Goal: Task Accomplishment & Management: Manage account settings

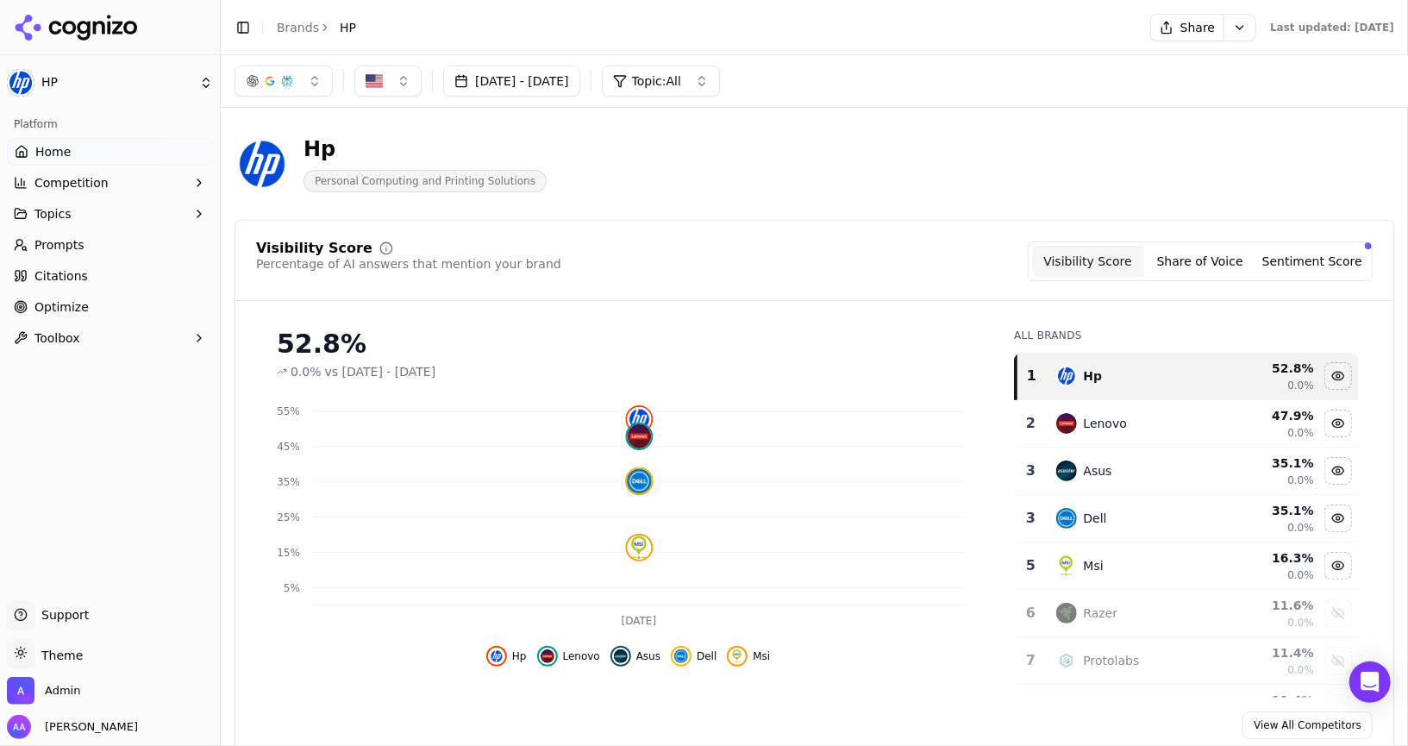
click at [703, 184] on div "Hp Personal Computing and Printing Solutions" at bounding box center [621, 163] width 773 height 57
click at [98, 188] on span "Competition" at bounding box center [71, 182] width 74 height 17
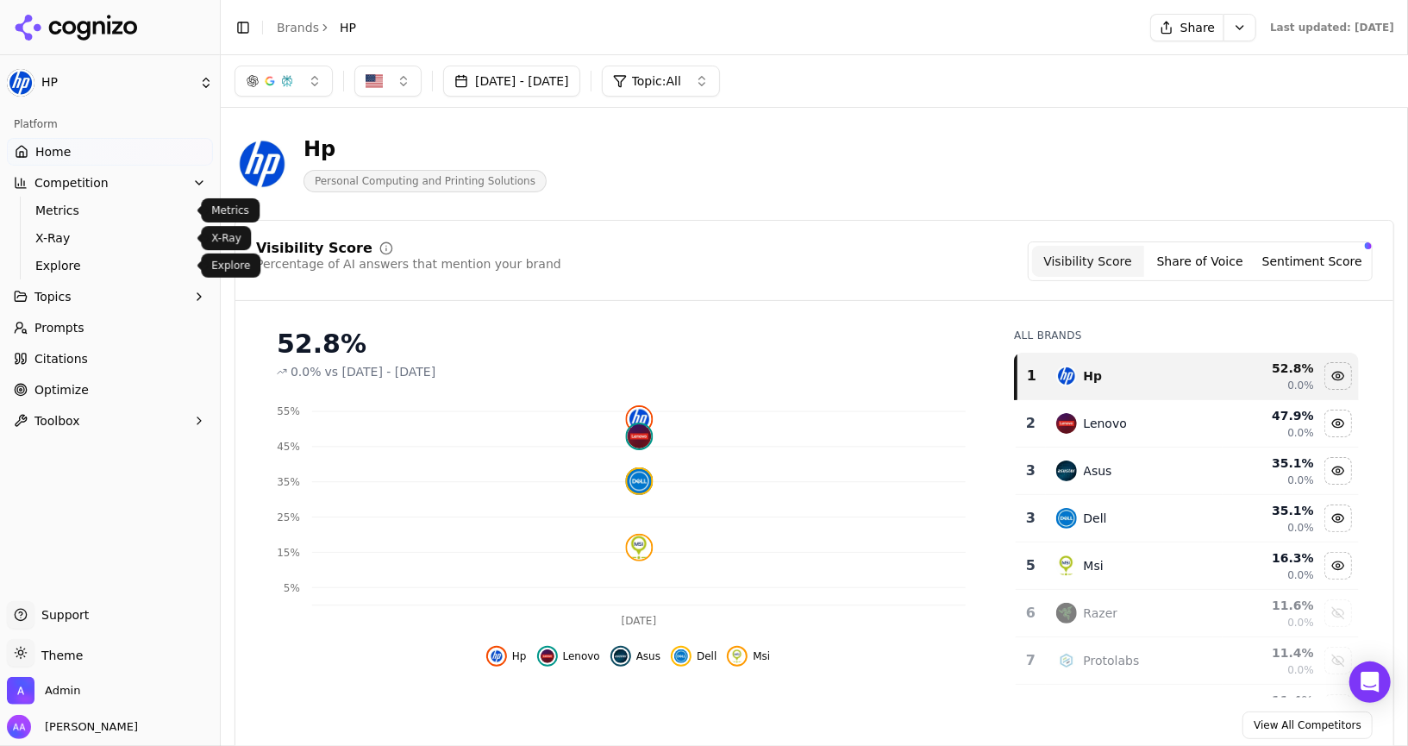
click at [87, 261] on span "Explore" at bounding box center [110, 265] width 150 height 17
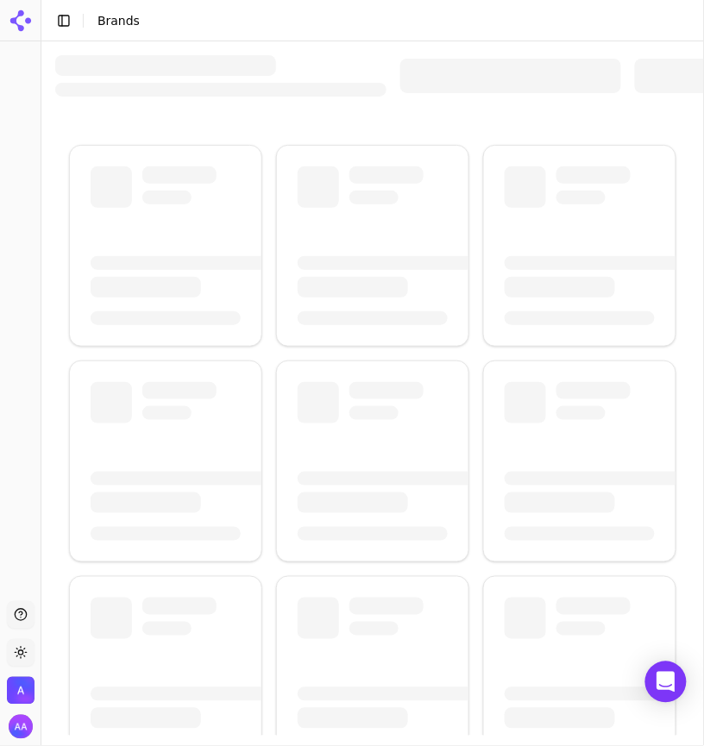
click at [540, 47] on div at bounding box center [372, 530] width 662 height 979
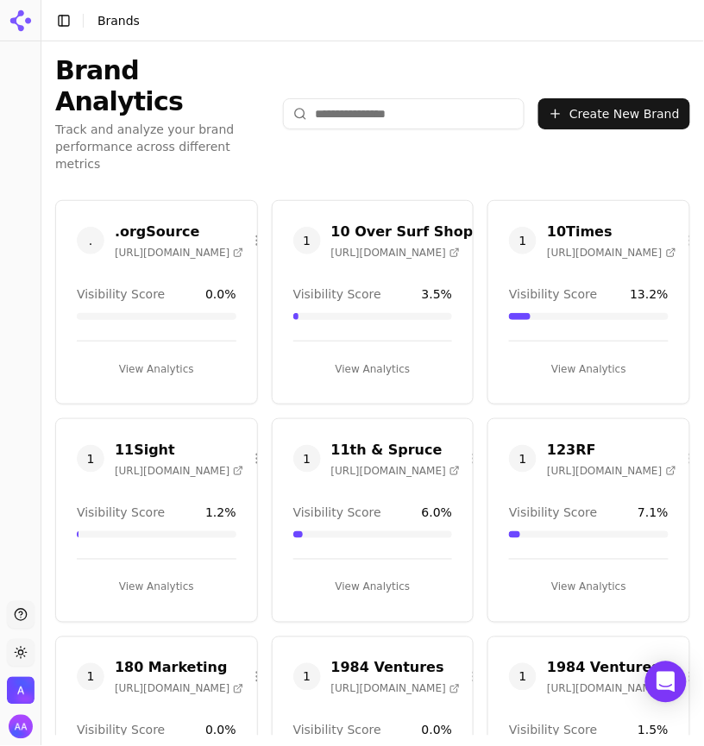
click at [416, 98] on input "search" at bounding box center [403, 113] width 241 height 31
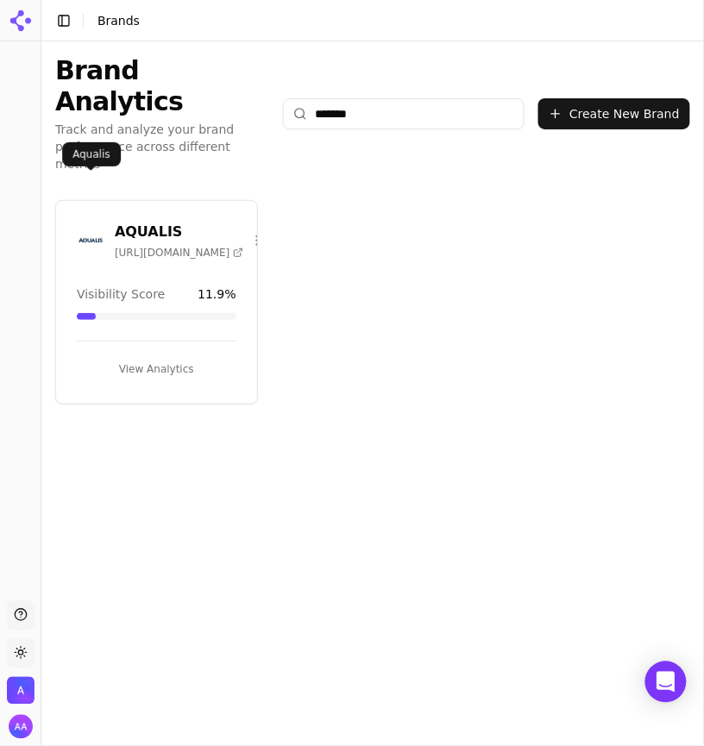
type input "*******"
click at [100, 227] on img at bounding box center [91, 241] width 28 height 28
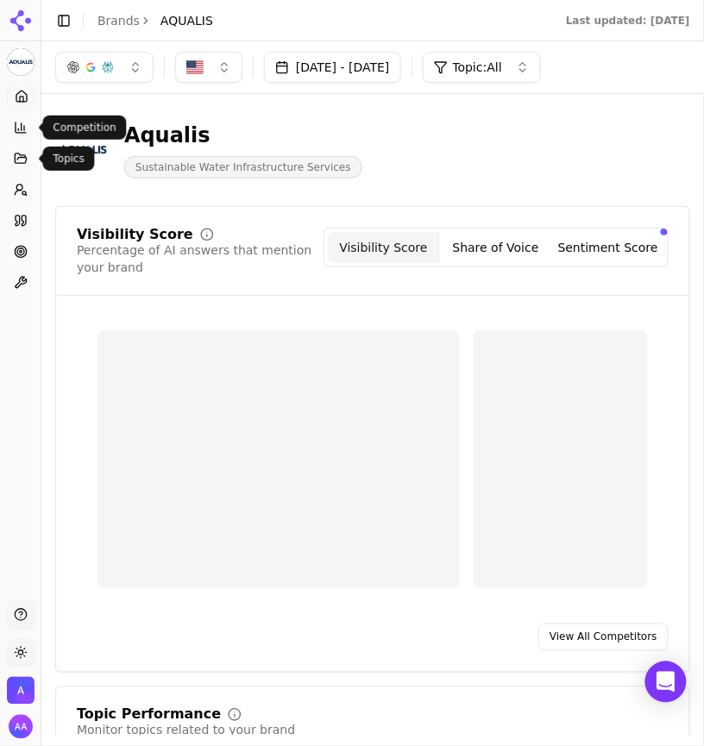
click at [22, 127] on icon at bounding box center [21, 128] width 14 height 14
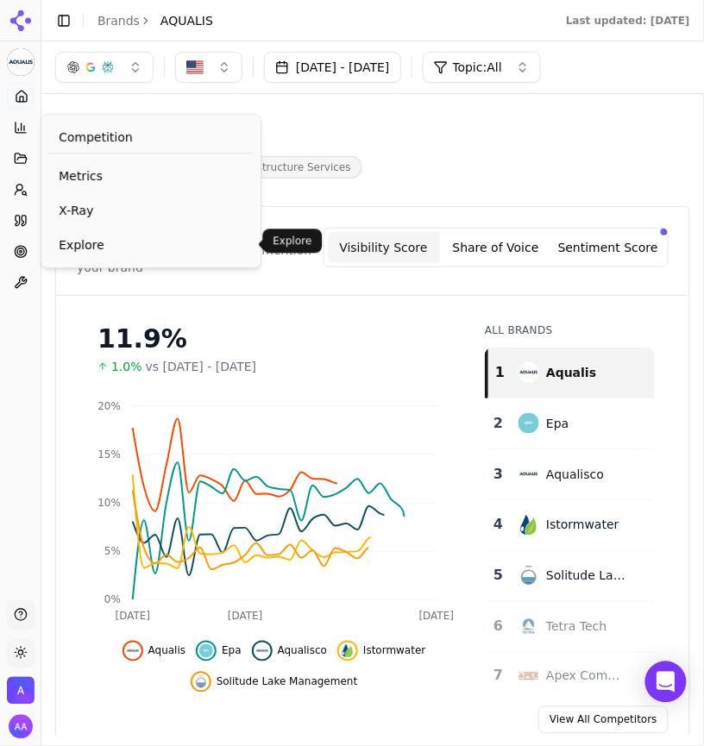
click at [87, 236] on span "Explore" at bounding box center [151, 244] width 185 height 17
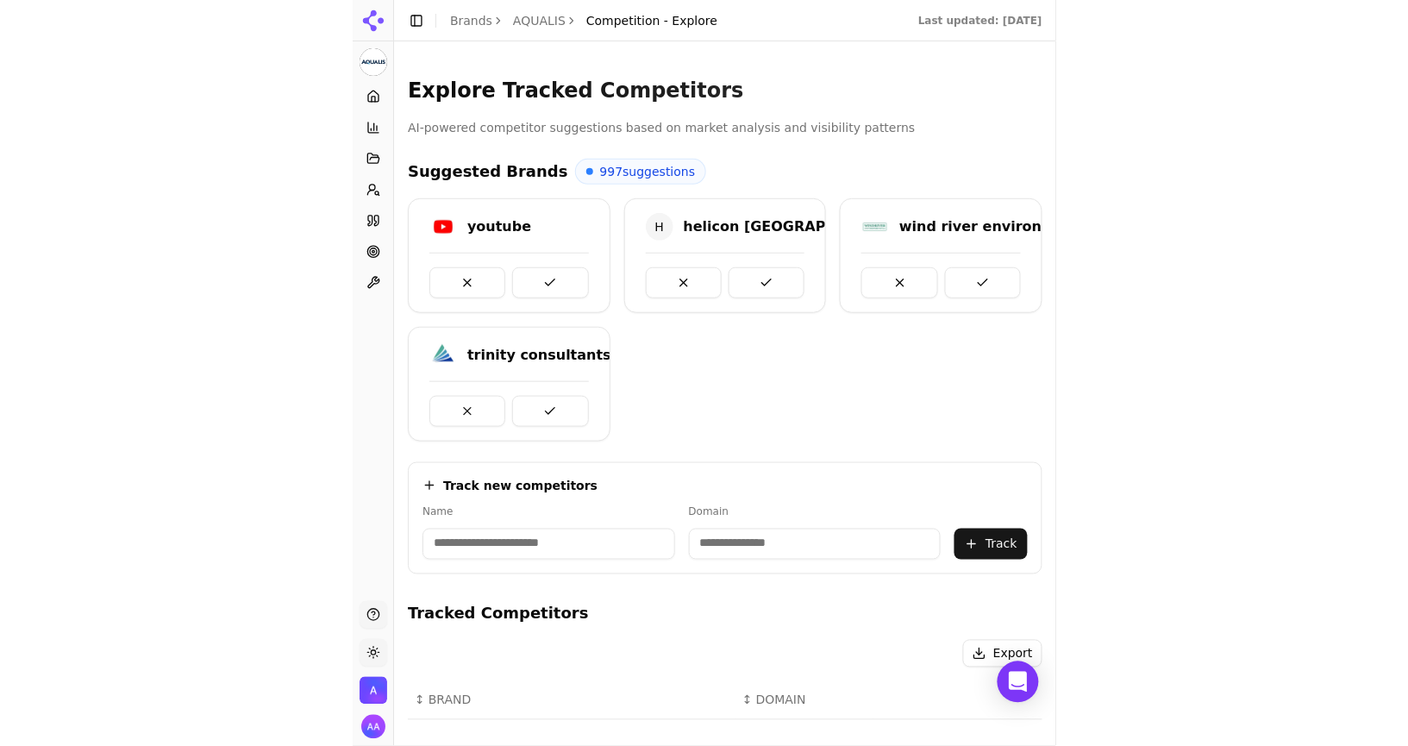
scroll to position [694, 0]
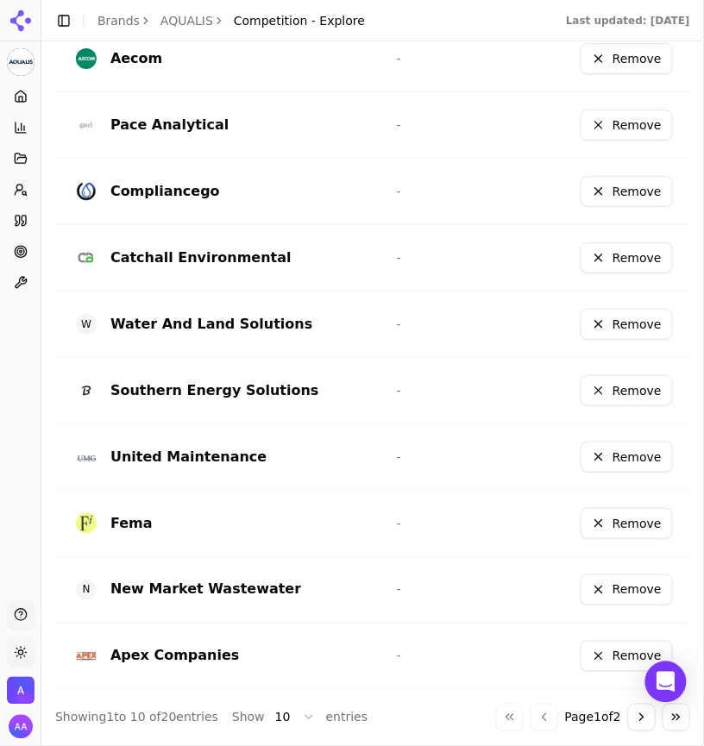
click at [638, 708] on button "Go to next page" at bounding box center [642, 718] width 28 height 28
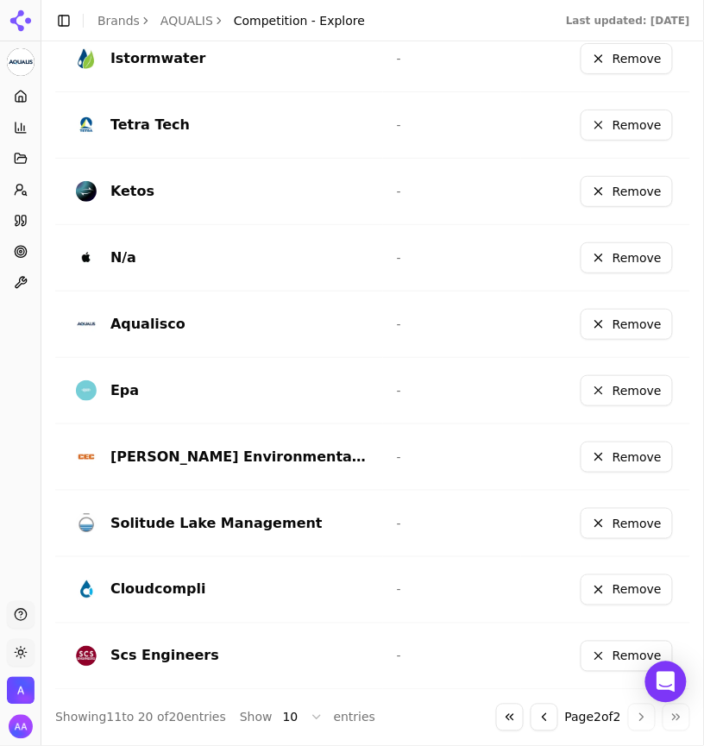
click at [619, 248] on button "Remove" at bounding box center [626, 257] width 92 height 31
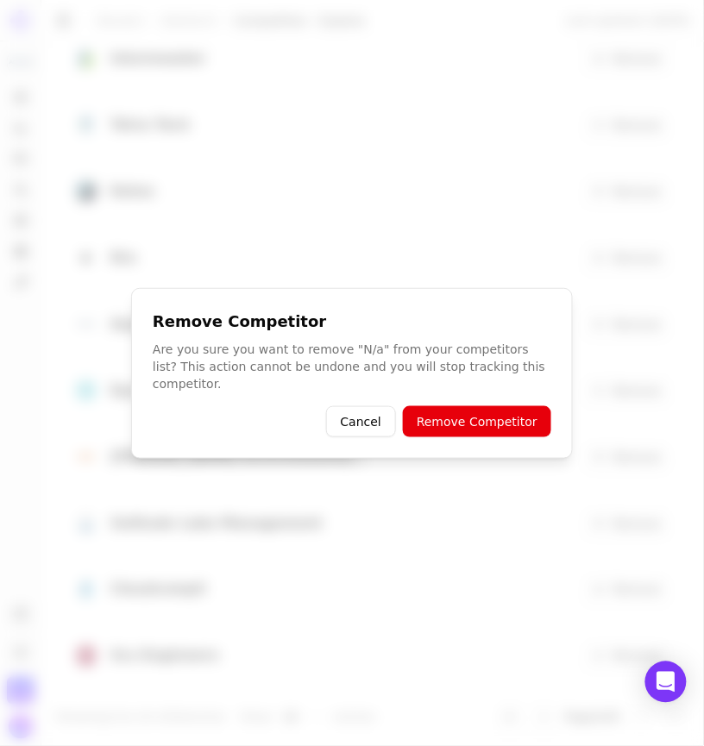
click at [518, 416] on button "Remove Competitor" at bounding box center [477, 421] width 148 height 31
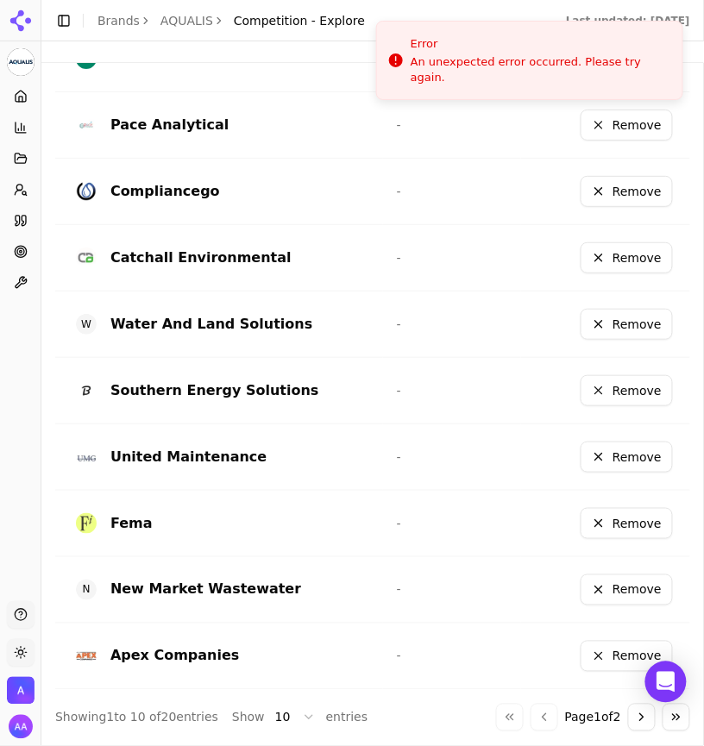
click at [133, 39] on header "Toggle Sidebar Brands AQUALIS Competition - Explore Last updated: September 10t…" at bounding box center [372, 20] width 662 height 41
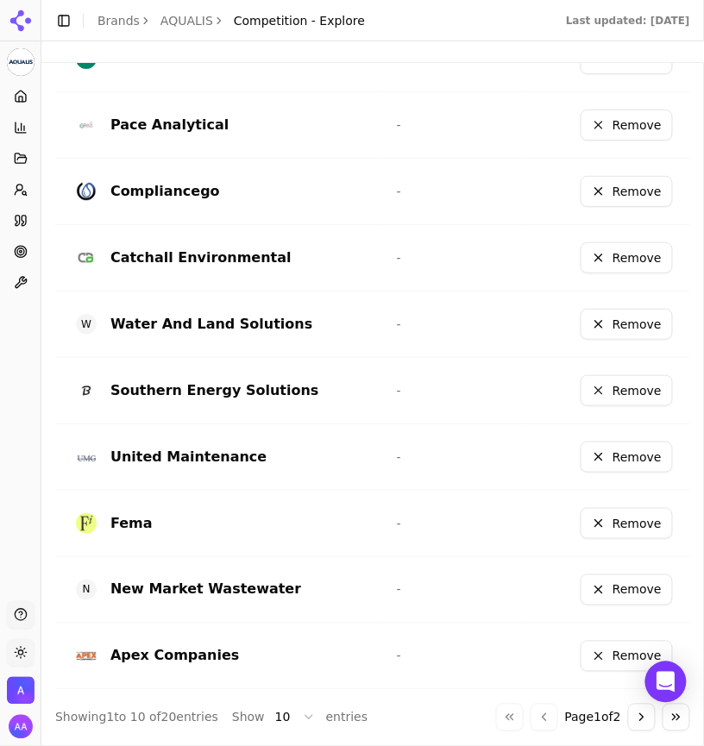
click at [123, 21] on link "Brands" at bounding box center [118, 21] width 42 height 14
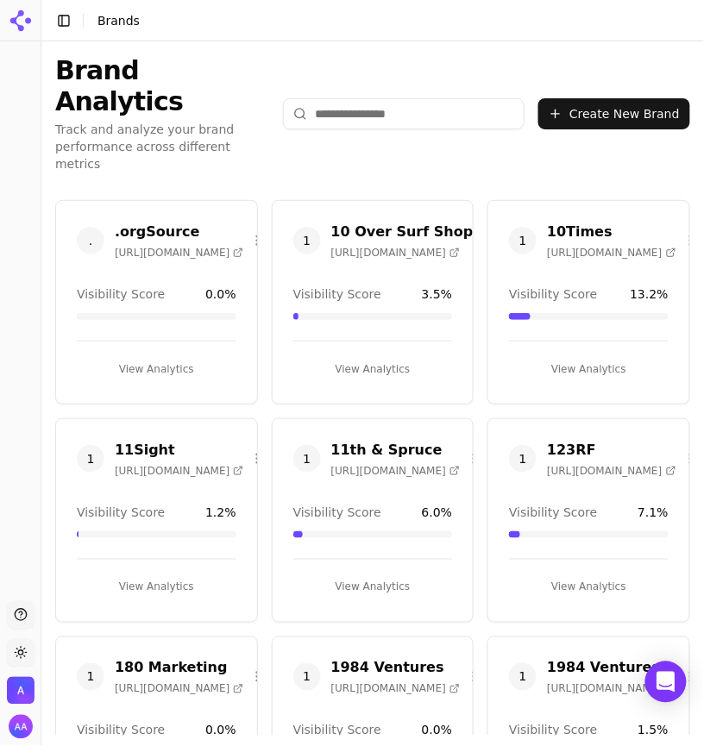
click at [435, 98] on input "search" at bounding box center [403, 113] width 241 height 31
click at [405, 98] on input "search" at bounding box center [403, 113] width 241 height 31
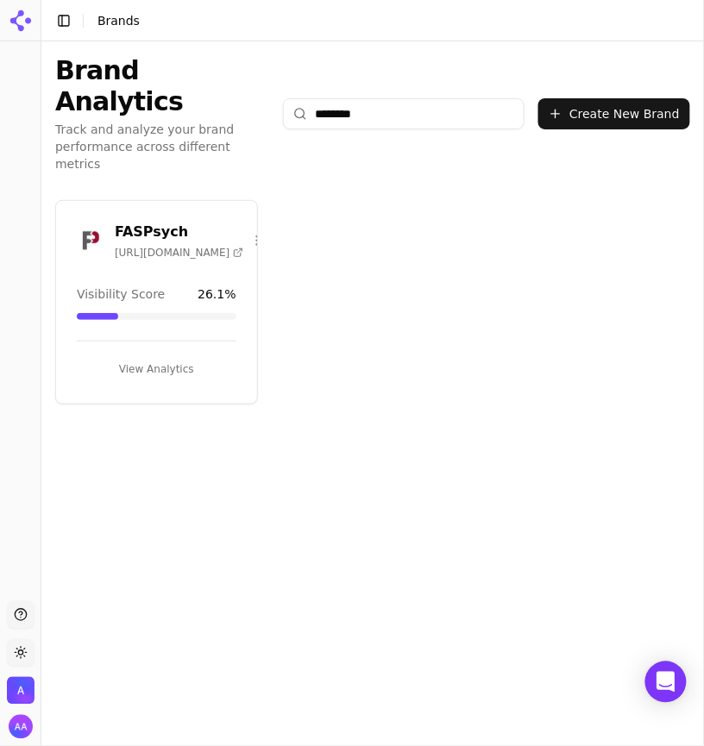
type input "********"
click at [91, 227] on img at bounding box center [91, 241] width 28 height 28
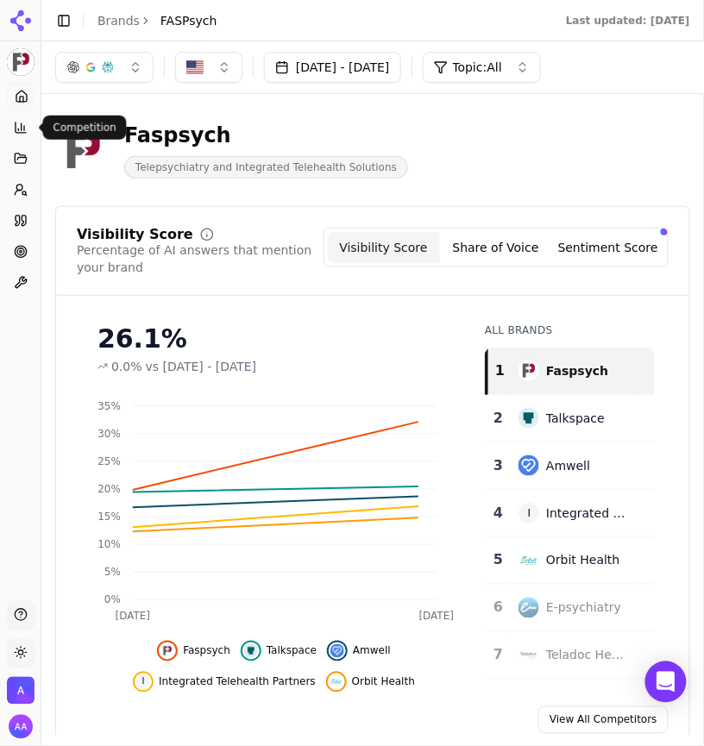
click at [16, 130] on icon at bounding box center [21, 127] width 10 height 10
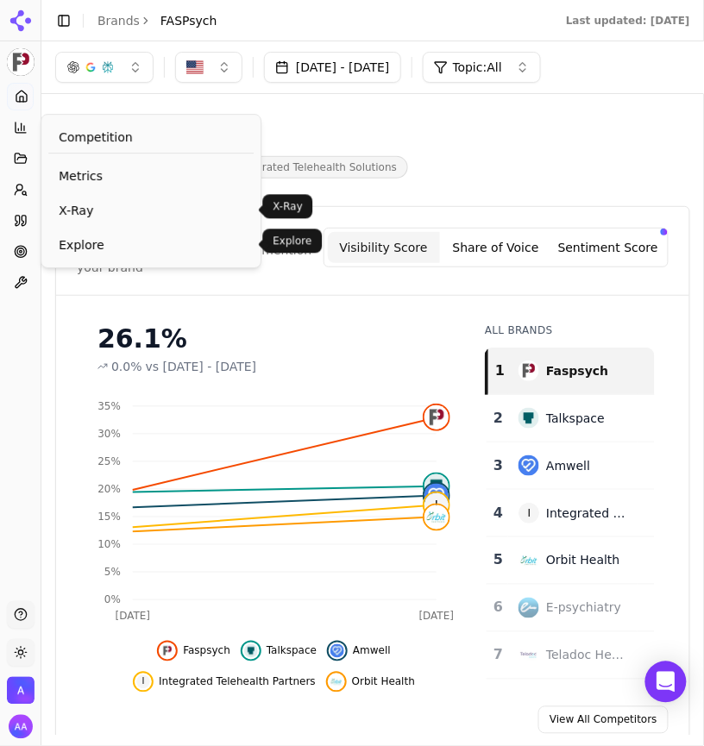
click at [91, 239] on span "Explore" at bounding box center [151, 244] width 185 height 17
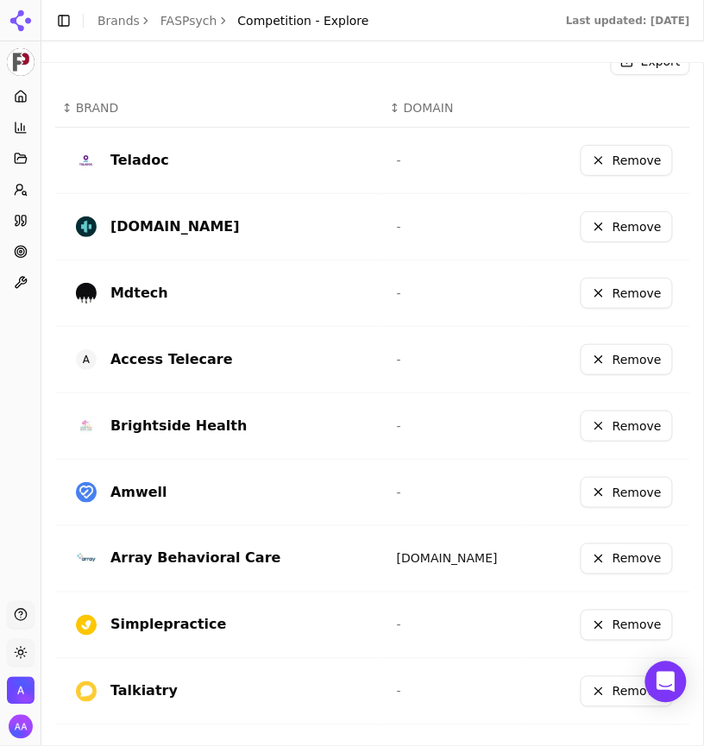
scroll to position [587, 0]
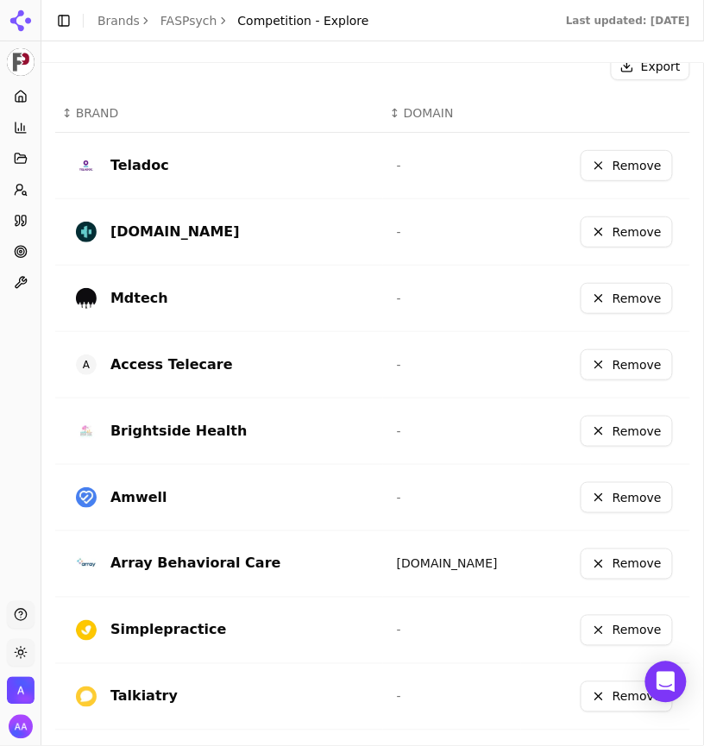
click at [629, 228] on button "Remove" at bounding box center [626, 231] width 92 height 31
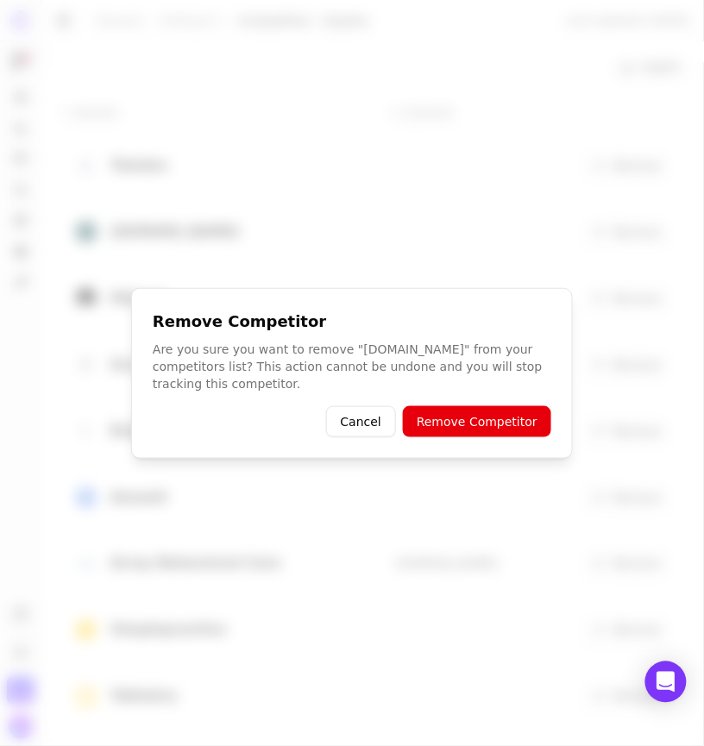
click at [465, 424] on button "Remove Competitor" at bounding box center [477, 421] width 148 height 31
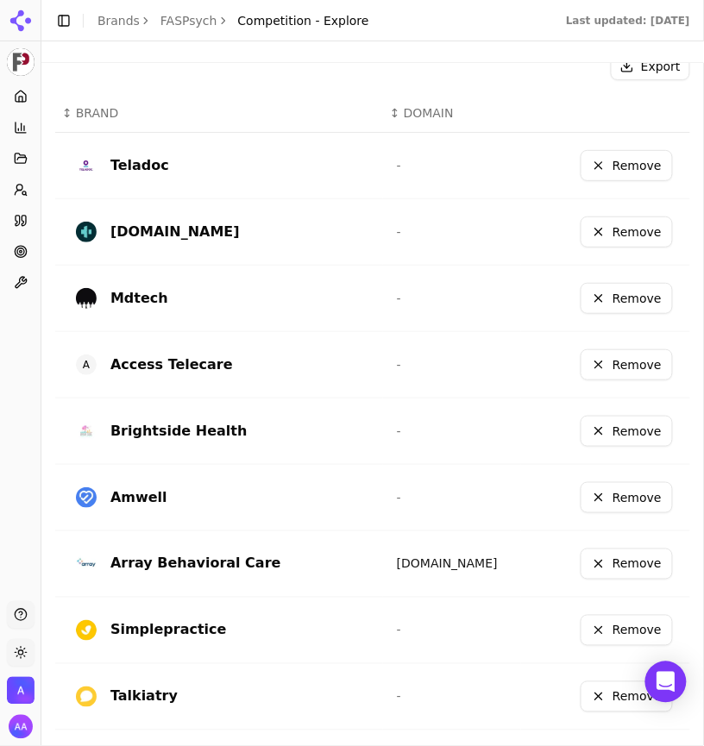
scroll to position [585, 0]
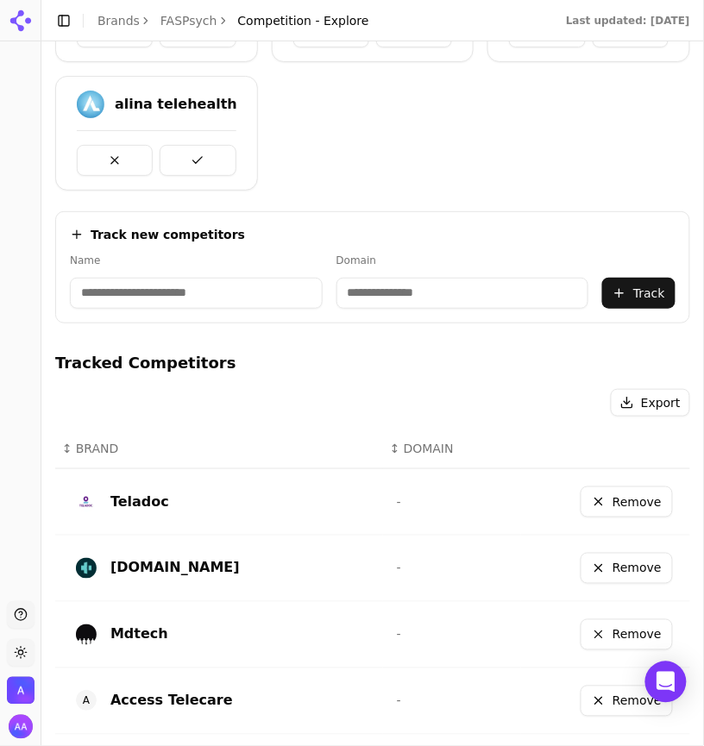
scroll to position [234, 0]
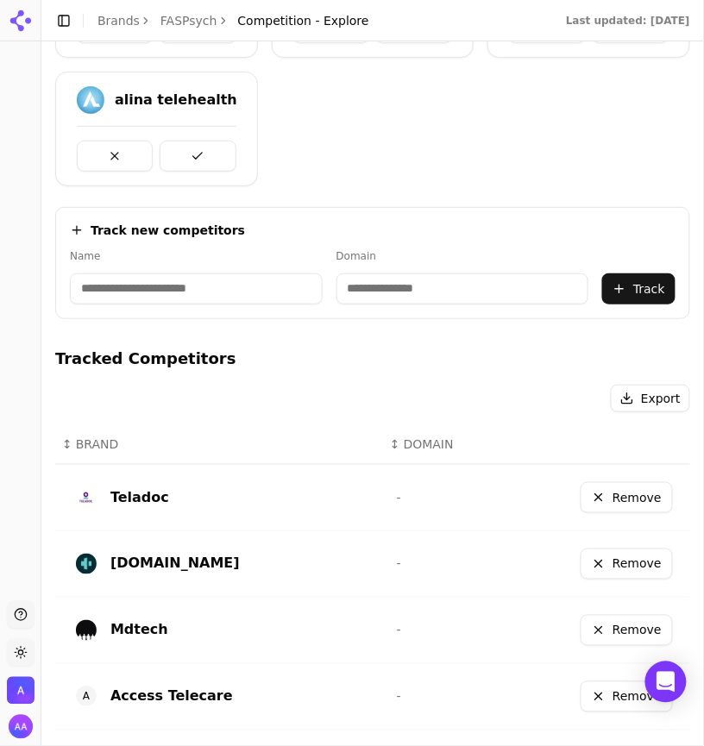
click at [629, 556] on button "Remove" at bounding box center [626, 563] width 92 height 31
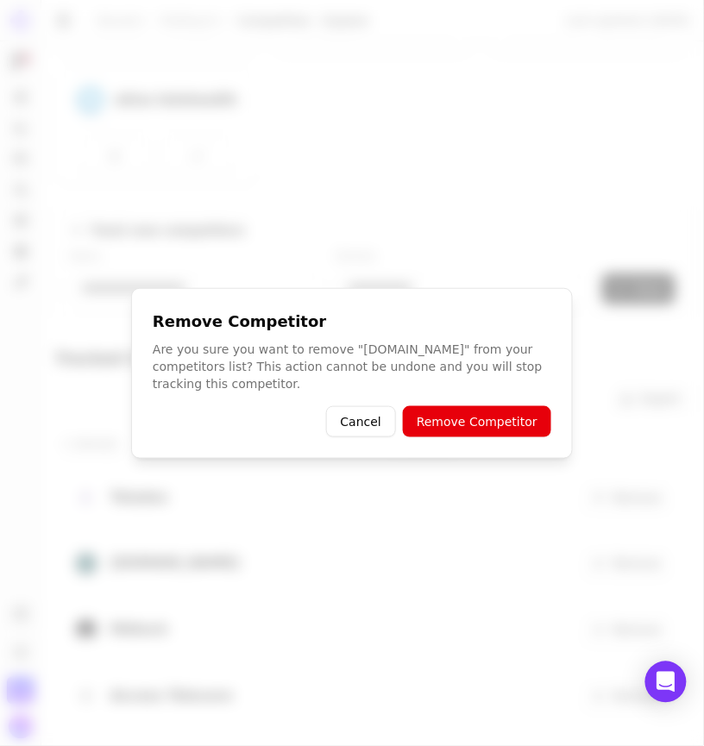
click at [497, 423] on button "Remove Competitor" at bounding box center [477, 421] width 148 height 31
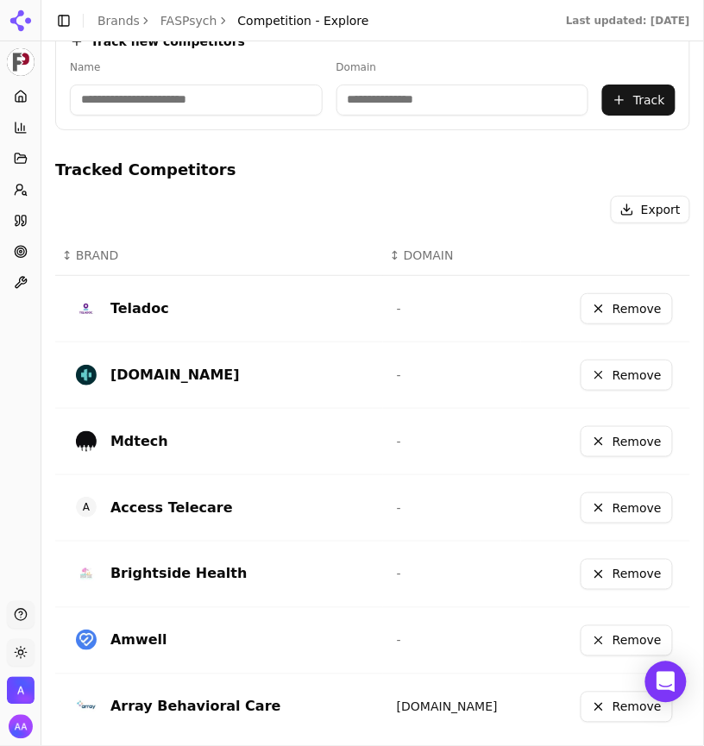
scroll to position [418, 0]
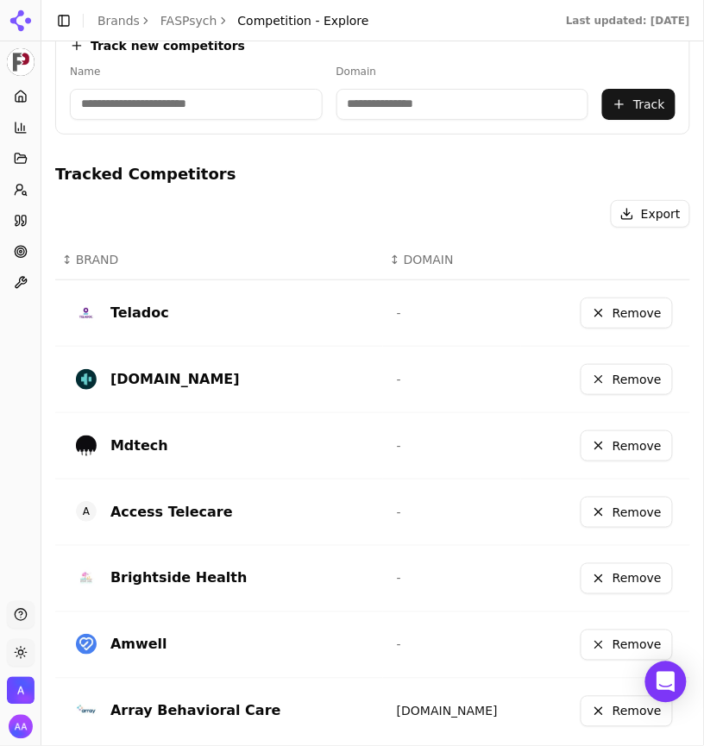
click at [611, 379] on button "Remove" at bounding box center [626, 379] width 92 height 31
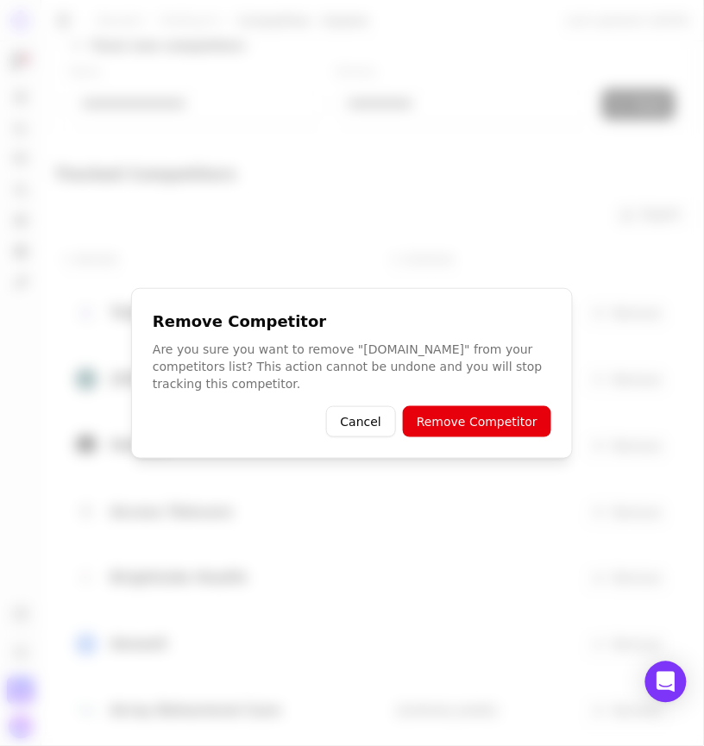
click at [491, 424] on button "Remove Competitor" at bounding box center [477, 421] width 148 height 31
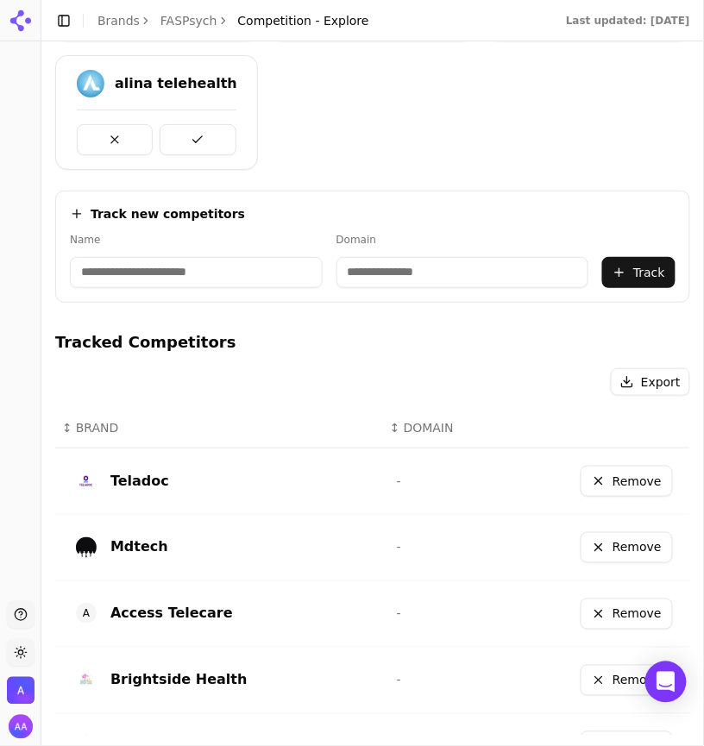
scroll to position [673, 0]
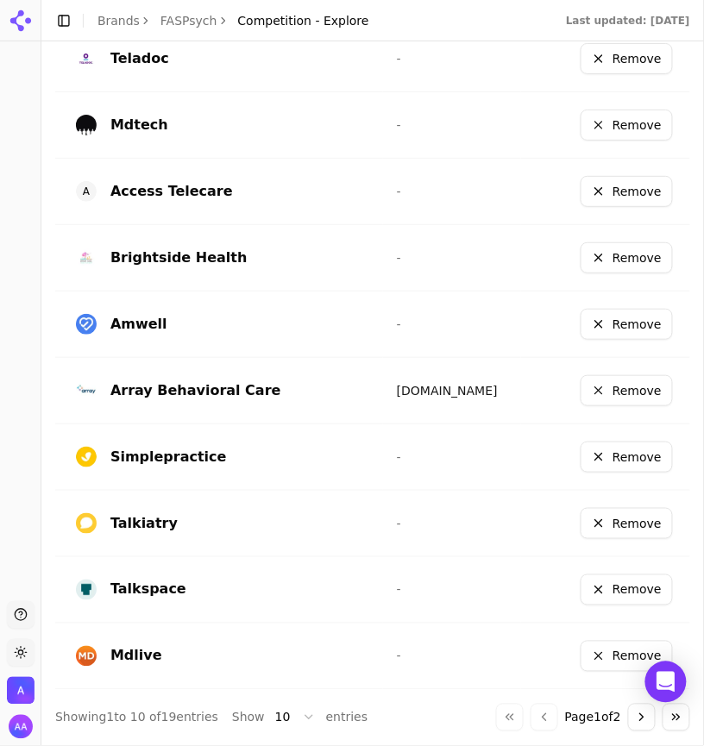
click at [639, 711] on button "Go to next page" at bounding box center [642, 718] width 28 height 28
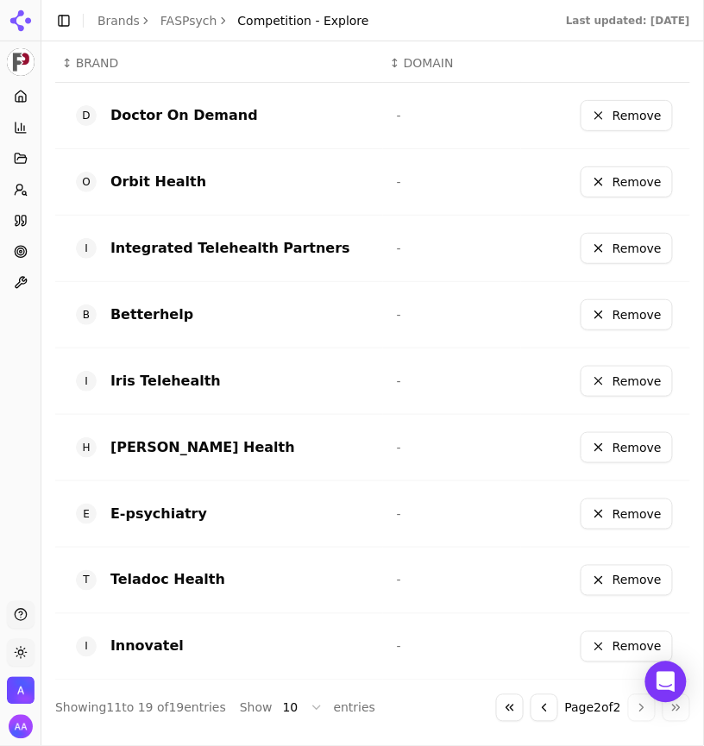
scroll to position [606, 0]
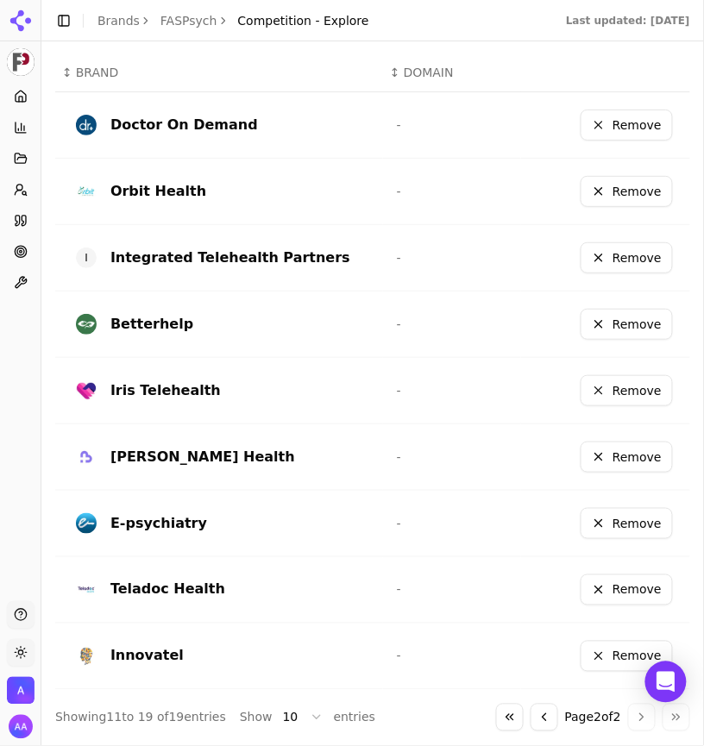
click at [626, 260] on button "Remove" at bounding box center [626, 257] width 92 height 31
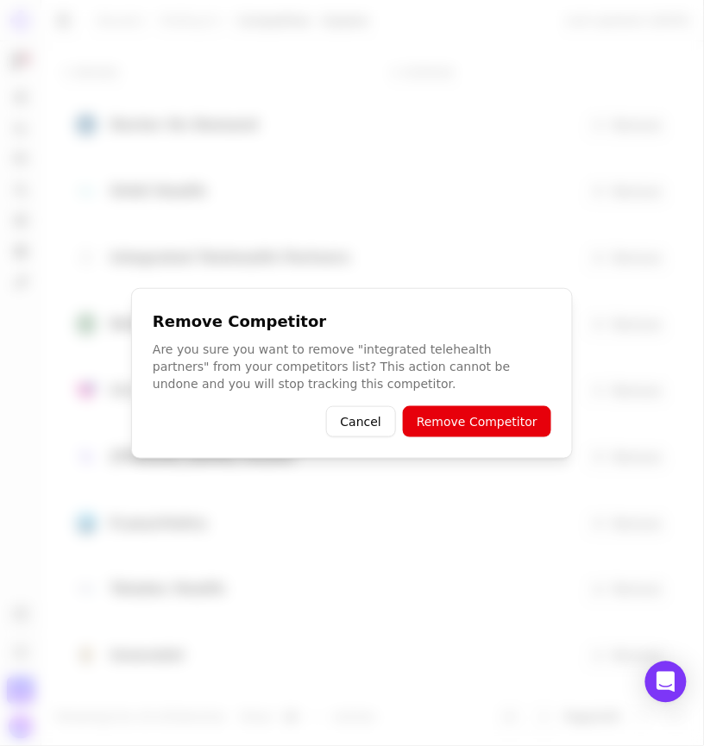
click at [498, 419] on button "Remove Competitor" at bounding box center [477, 421] width 148 height 31
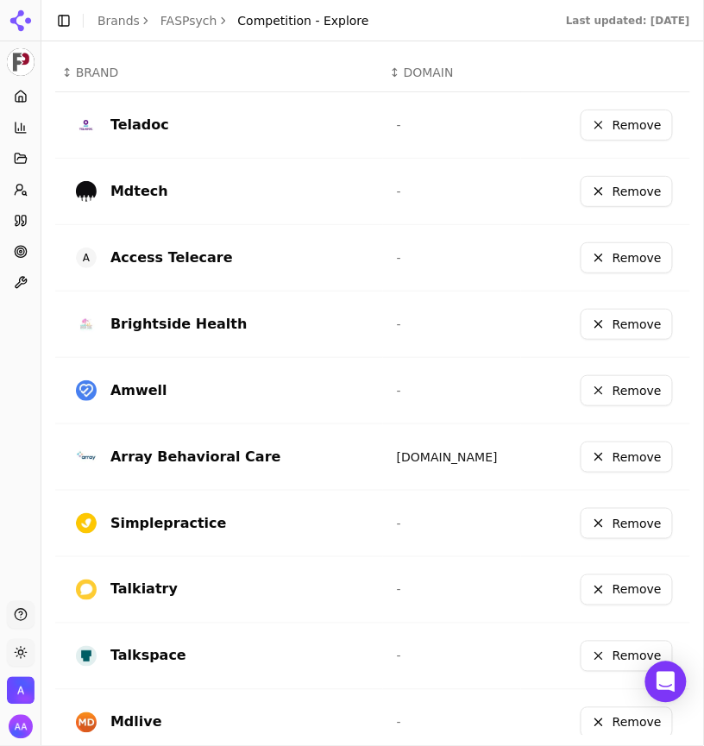
scroll to position [673, 0]
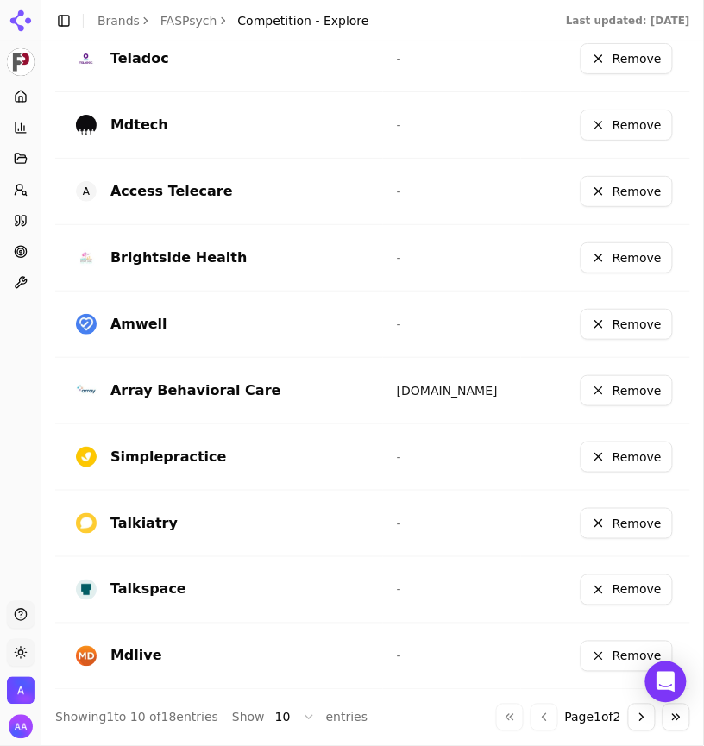
click at [635, 706] on button "Go to next page" at bounding box center [642, 718] width 28 height 28
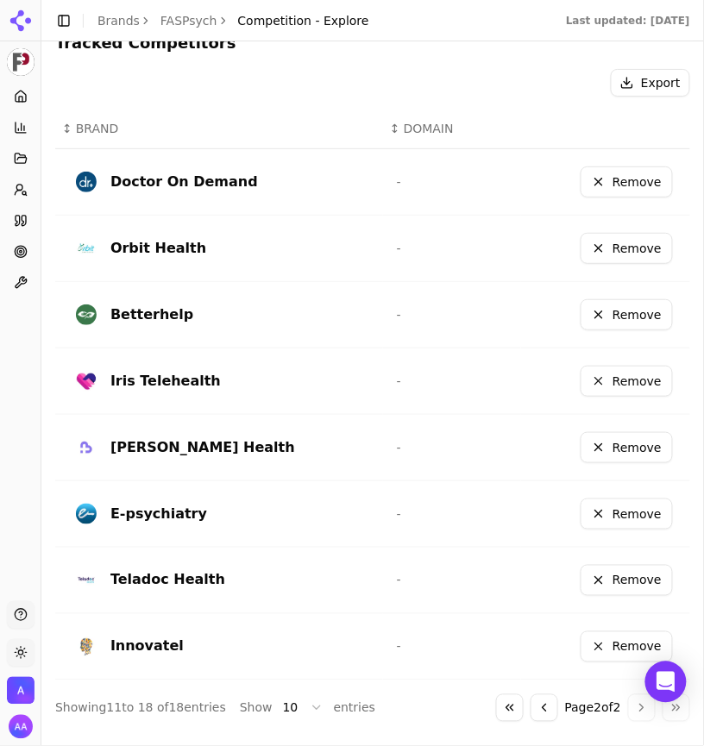
scroll to position [541, 0]
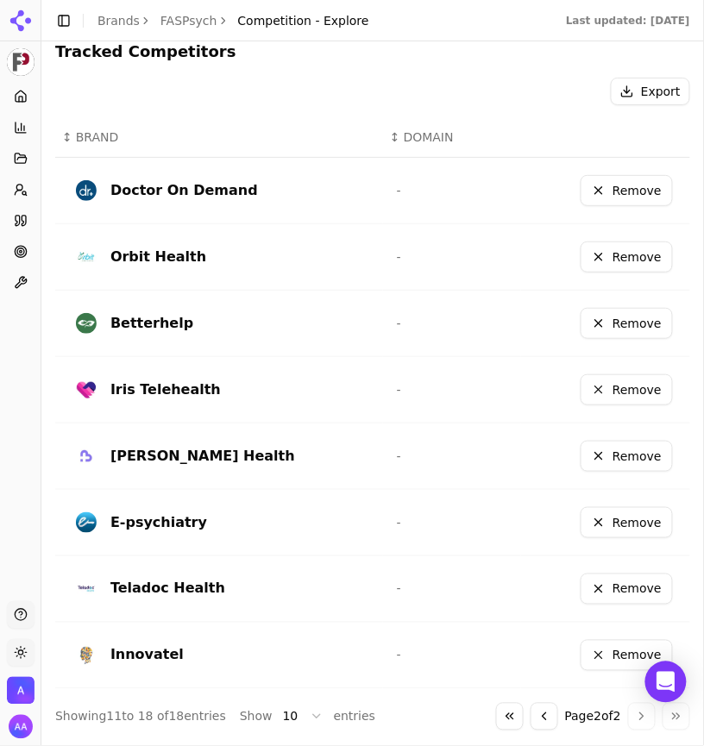
click at [519, 706] on div "Go to first page Go to previous page Page 2 of 2 Go to next page Go to last page" at bounding box center [593, 717] width 194 height 28
click at [544, 713] on button "Go to previous page" at bounding box center [544, 717] width 28 height 28
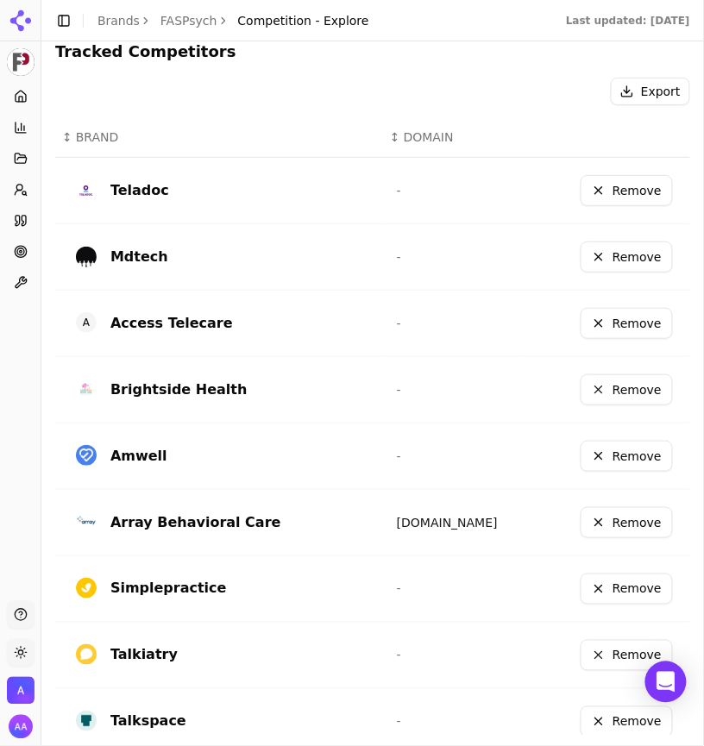
scroll to position [673, 0]
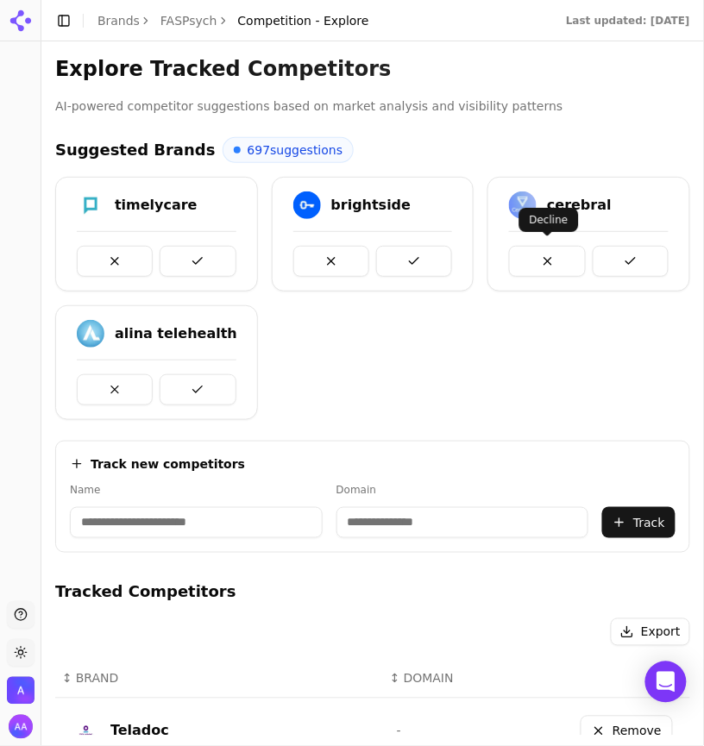
click at [525, 321] on div "timelycare brightside cerebral alina telehealth" at bounding box center [372, 298] width 635 height 243
